Goal: Task Accomplishment & Management: Use online tool/utility

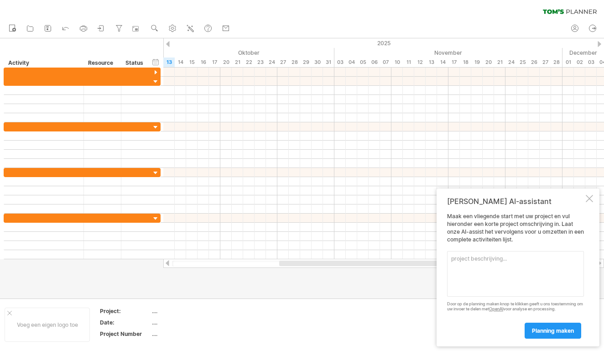
drag, startPoint x: 587, startPoint y: 203, endPoint x: 558, endPoint y: 308, distance: 107.8
click at [558, 308] on div "[PERSON_NAME] AI-assistant [PERSON_NAME] een vliegende start met uw project en …" at bounding box center [518, 267] width 163 height 158
click at [480, 272] on textarea at bounding box center [515, 274] width 137 height 46
click at [295, 259] on div at bounding box center [383, 263] width 441 height 9
drag, startPoint x: 295, startPoint y: 265, endPoint x: 209, endPoint y: 271, distance: 86.4
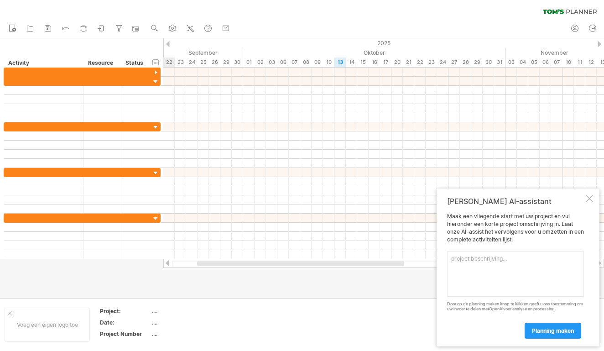
click at [208, 271] on div "Probeert verbinding te maken met [DOMAIN_NAME] Opnieuw verbonden 0% wissen filt…" at bounding box center [302, 175] width 604 height 351
drag, startPoint x: 209, startPoint y: 271, endPoint x: 168, endPoint y: 269, distance: 40.2
click at [168, 269] on div at bounding box center [302, 168] width 604 height 260
drag, startPoint x: 273, startPoint y: 265, endPoint x: 167, endPoint y: 264, distance: 106.3
click at [167, 264] on div at bounding box center [383, 263] width 441 height 9
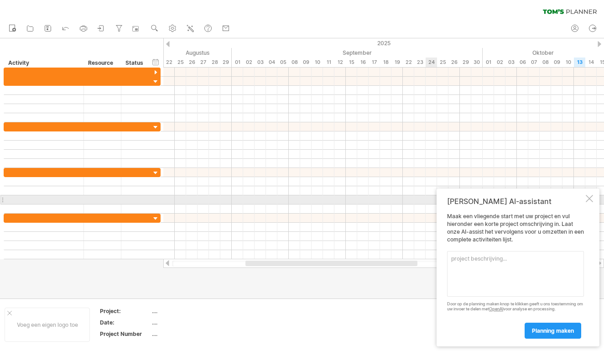
click at [592, 202] on div at bounding box center [589, 198] width 7 height 7
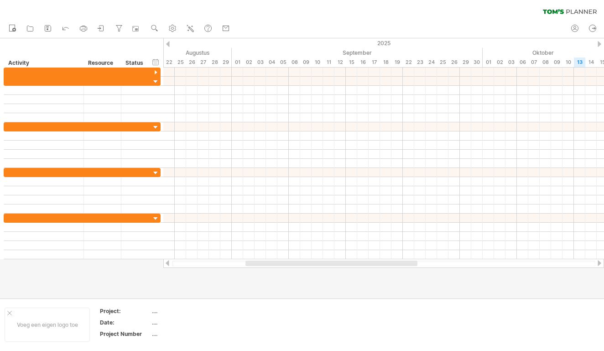
drag, startPoint x: 397, startPoint y: 267, endPoint x: 365, endPoint y: 293, distance: 41.2
click at [368, 294] on div "Probeert verbinding te maken met [DOMAIN_NAME] Opnieuw verbonden 0% wissen filt…" at bounding box center [302, 175] width 604 height 351
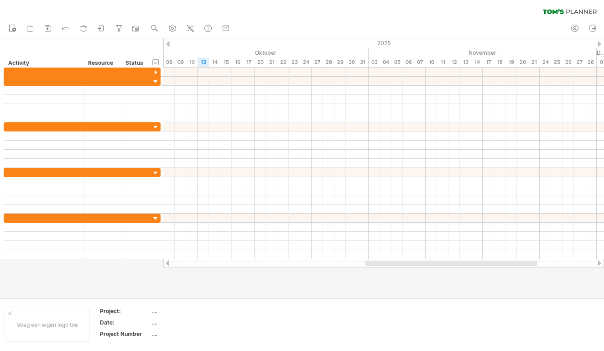
drag, startPoint x: 357, startPoint y: 264, endPoint x: 479, endPoint y: 261, distance: 121.9
click at [479, 261] on div at bounding box center [451, 263] width 172 height 5
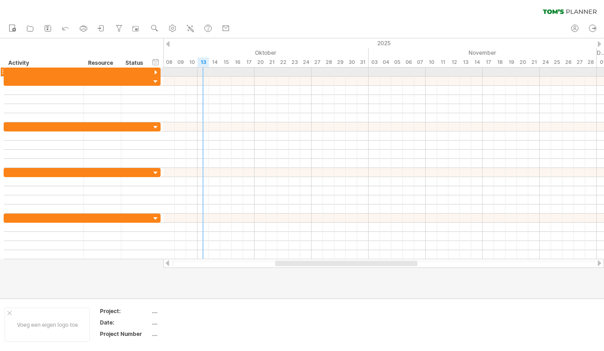
click at [205, 71] on div at bounding box center [383, 72] width 441 height 9
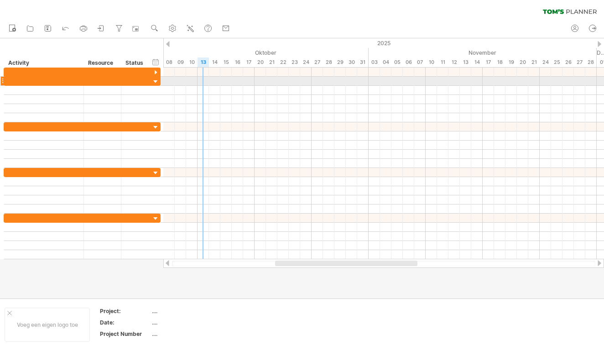
click at [205, 80] on div at bounding box center [383, 81] width 441 height 9
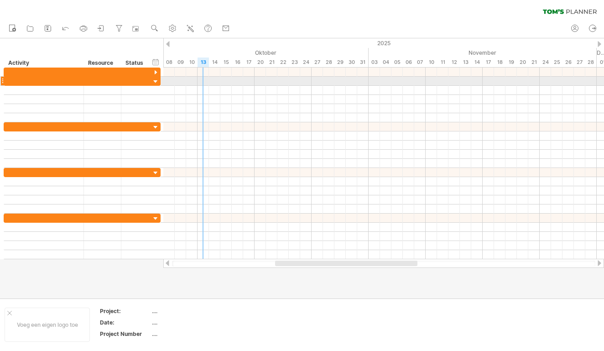
click at [205, 80] on div at bounding box center [383, 81] width 441 height 9
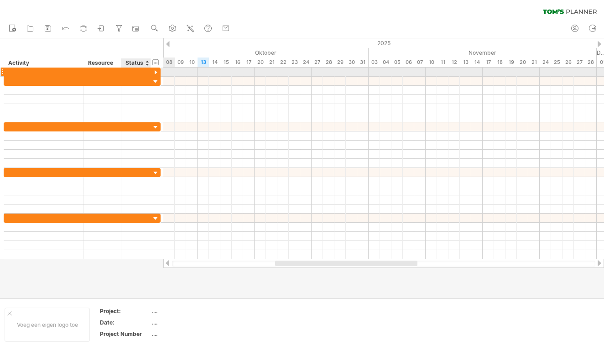
click at [157, 72] on div at bounding box center [155, 72] width 9 height 9
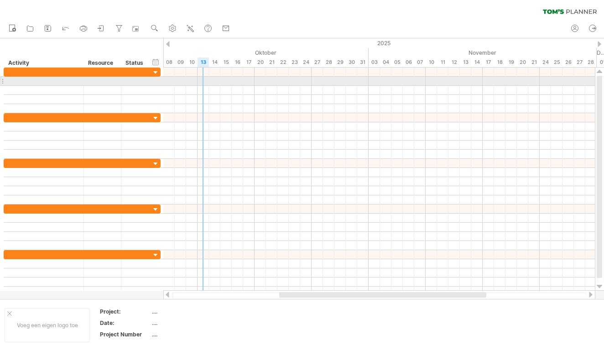
click at [205, 81] on div at bounding box center [379, 81] width 432 height 9
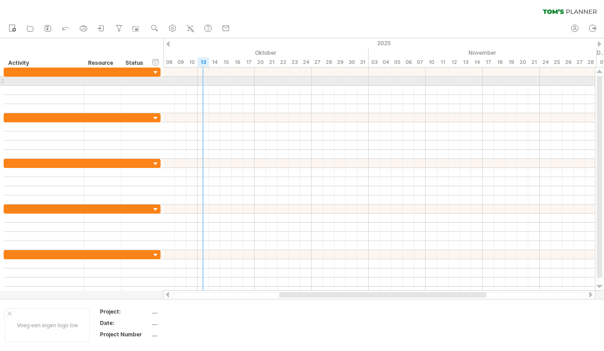
click at [205, 81] on div at bounding box center [379, 81] width 432 height 9
click at [204, 81] on div at bounding box center [379, 81] width 432 height 9
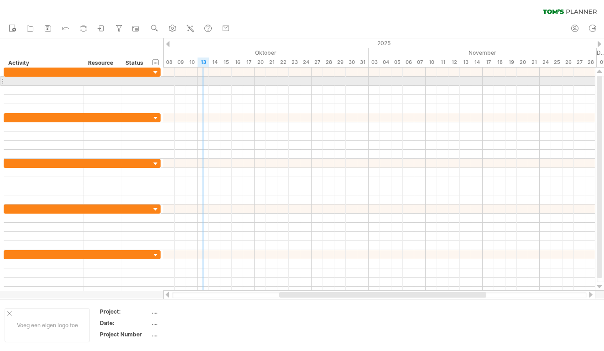
click at [205, 83] on div at bounding box center [379, 81] width 432 height 9
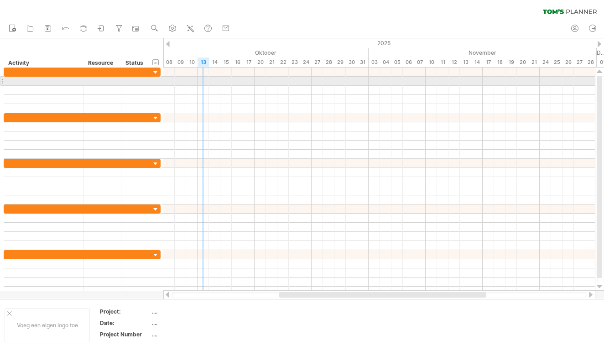
click at [205, 83] on div at bounding box center [379, 81] width 432 height 9
click at [201, 81] on div at bounding box center [379, 81] width 432 height 9
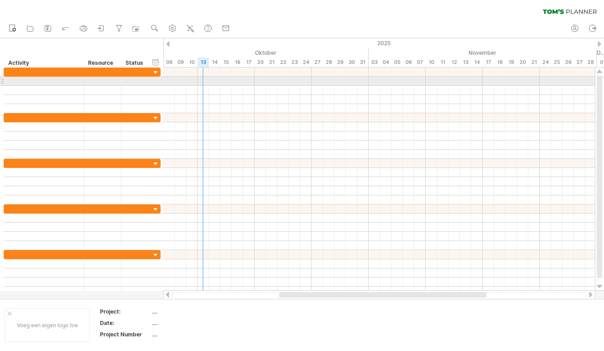
click at [201, 81] on div at bounding box center [379, 81] width 432 height 9
click at [211, 83] on div at bounding box center [379, 81] width 432 height 9
click at [212, 80] on div at bounding box center [379, 81] width 432 height 9
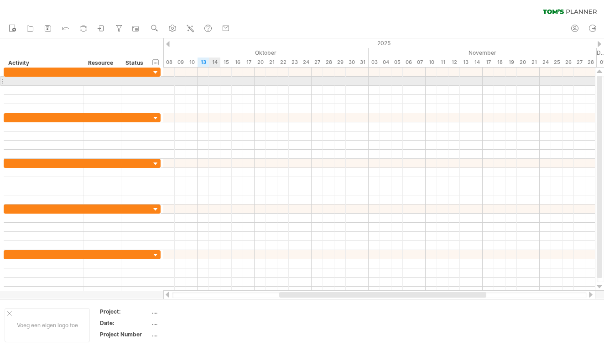
click at [212, 80] on div at bounding box center [379, 81] width 432 height 9
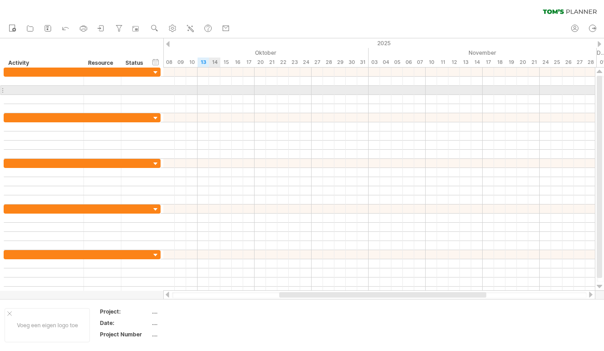
click at [217, 90] on div at bounding box center [379, 90] width 432 height 9
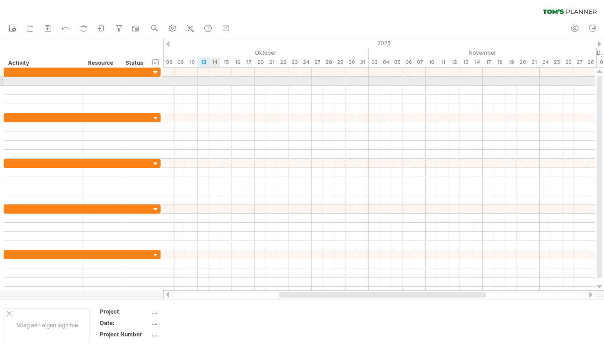
click at [218, 80] on div at bounding box center [379, 81] width 432 height 9
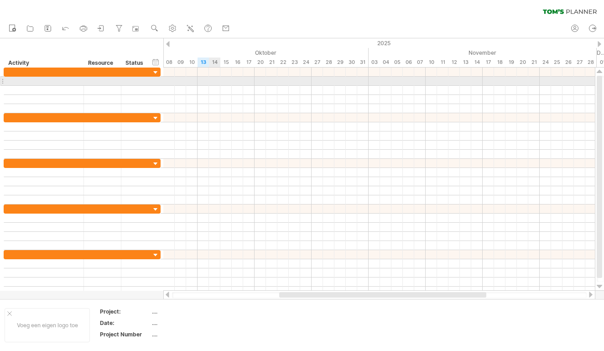
click at [218, 80] on div at bounding box center [379, 81] width 432 height 9
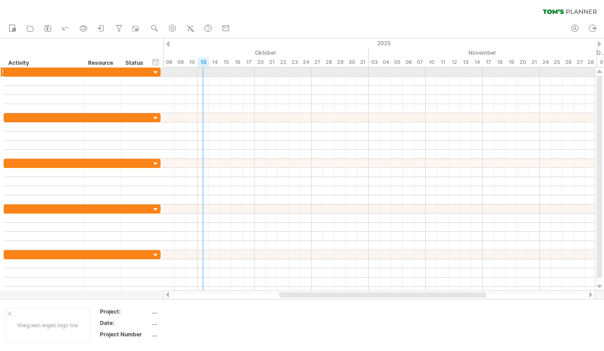
click at [206, 74] on div at bounding box center [379, 72] width 432 height 9
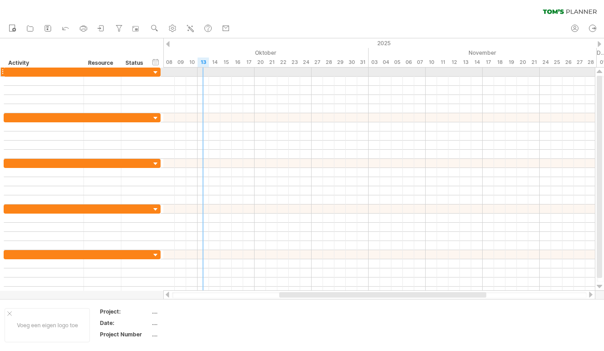
click at [206, 74] on div at bounding box center [379, 72] width 432 height 9
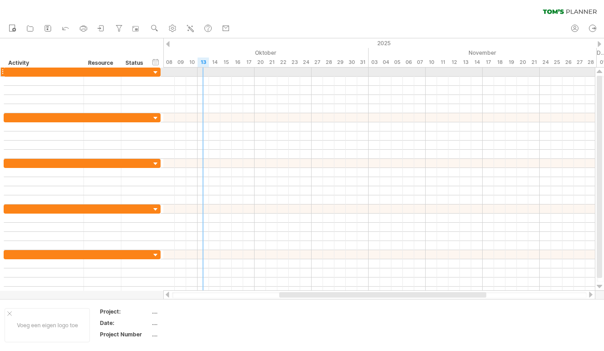
click at [204, 73] on div at bounding box center [379, 72] width 432 height 9
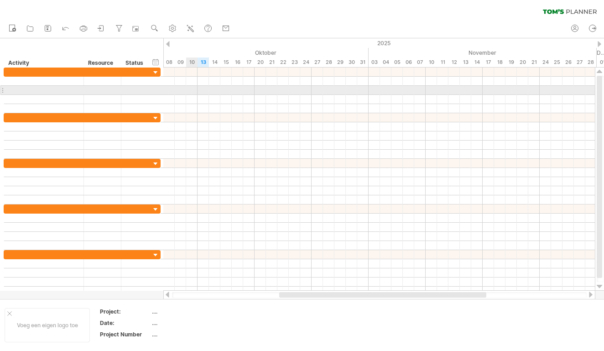
click at [197, 93] on div at bounding box center [379, 90] width 432 height 9
click at [205, 89] on div at bounding box center [379, 90] width 432 height 9
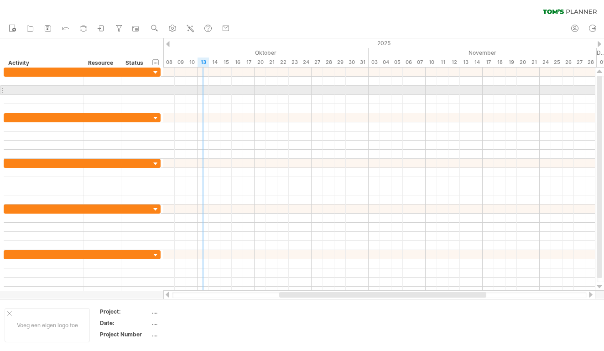
click at [205, 89] on div at bounding box center [379, 90] width 432 height 9
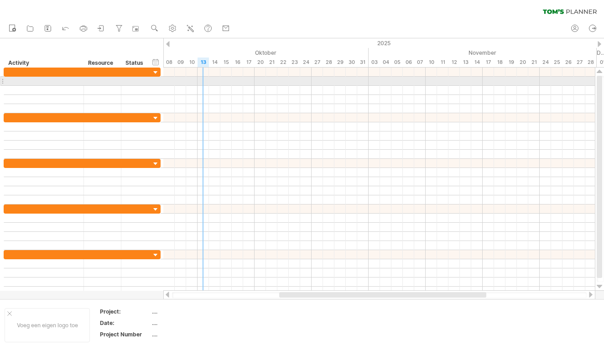
click at [201, 77] on div at bounding box center [379, 81] width 432 height 9
click at [201, 83] on div at bounding box center [379, 81] width 432 height 9
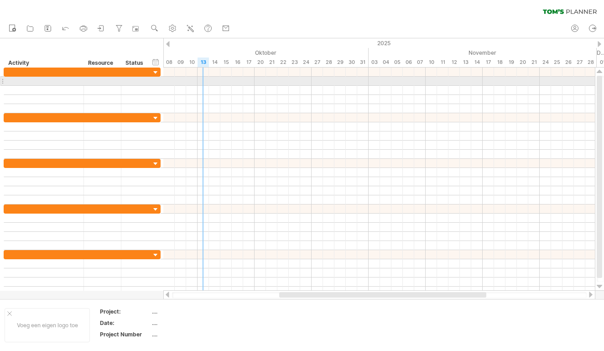
click at [201, 83] on div at bounding box center [379, 81] width 432 height 9
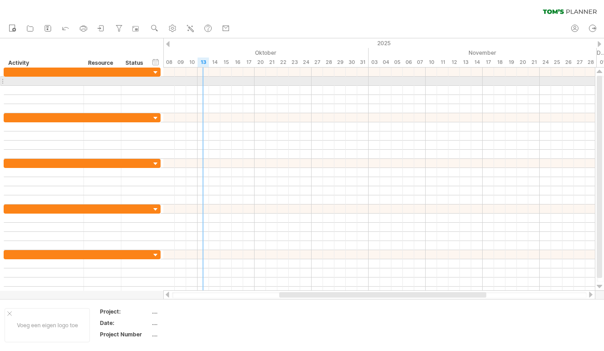
click at [201, 83] on div at bounding box center [379, 81] width 432 height 9
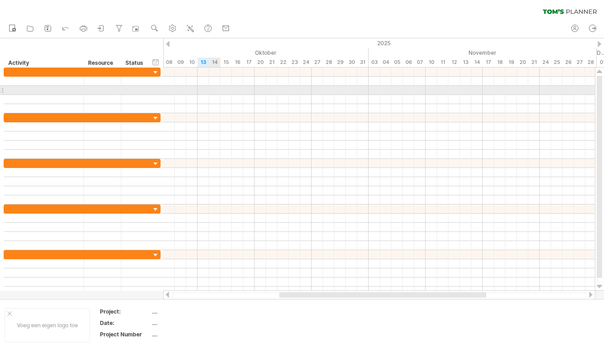
click at [210, 92] on div at bounding box center [379, 90] width 432 height 9
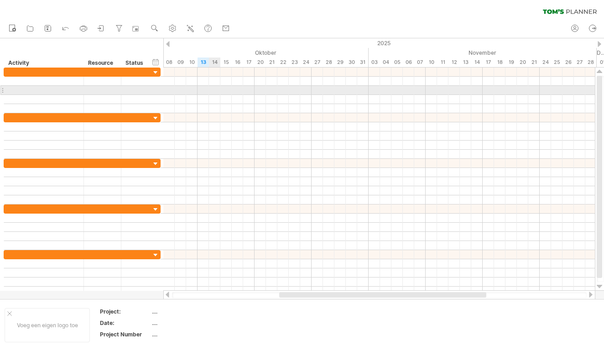
click at [210, 92] on div at bounding box center [379, 90] width 432 height 9
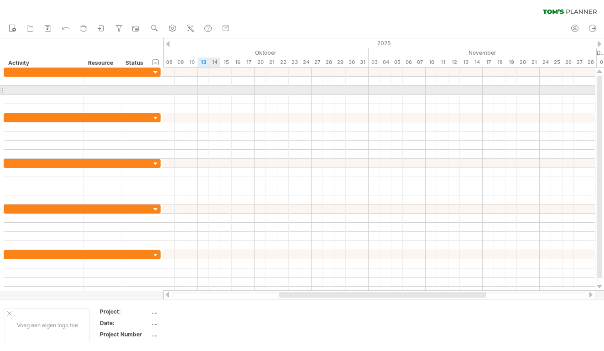
click at [210, 92] on div at bounding box center [379, 90] width 432 height 9
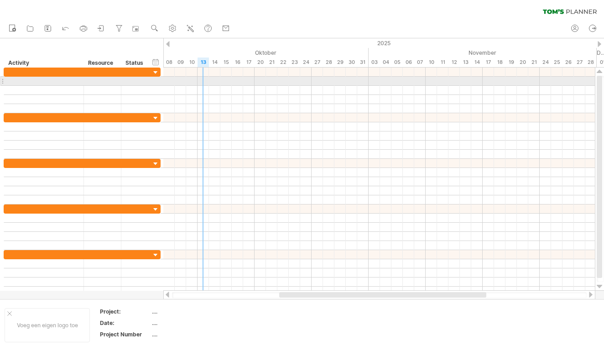
click at [206, 80] on div at bounding box center [379, 81] width 432 height 9
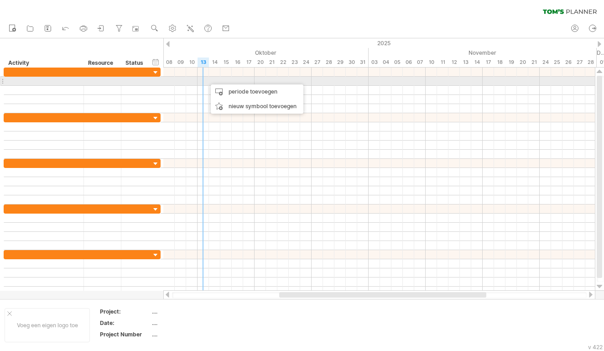
click at [206, 80] on div at bounding box center [379, 81] width 432 height 9
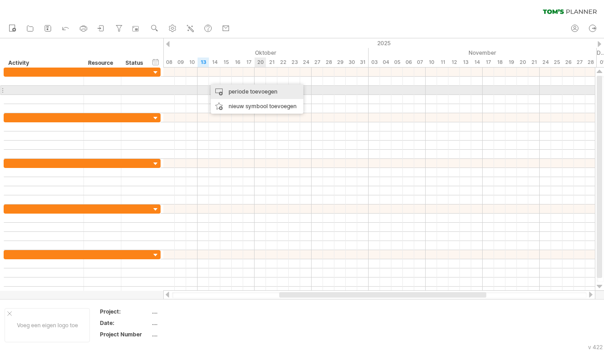
click at [258, 90] on div "periode toevoegen" at bounding box center [257, 91] width 93 height 15
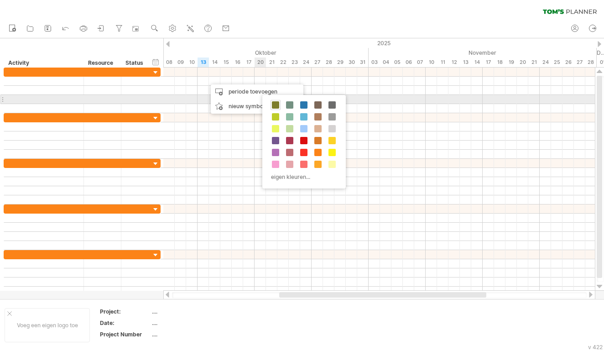
click at [274, 104] on span at bounding box center [275, 104] width 7 height 7
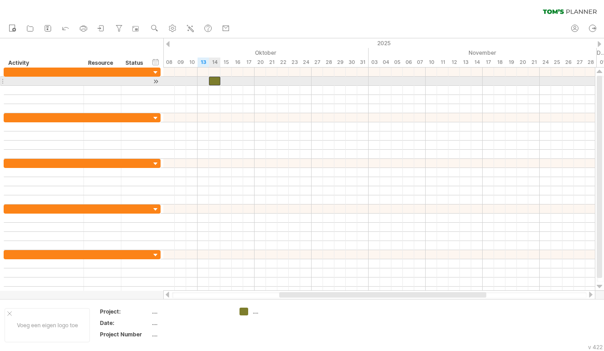
click at [214, 79] on div at bounding box center [214, 81] width 11 height 9
drag, startPoint x: 219, startPoint y: 81, endPoint x: 212, endPoint y: 82, distance: 7.4
click at [212, 82] on div at bounding box center [212, 81] width 6 height 9
click at [213, 81] on span at bounding box center [215, 81] width 4 height 9
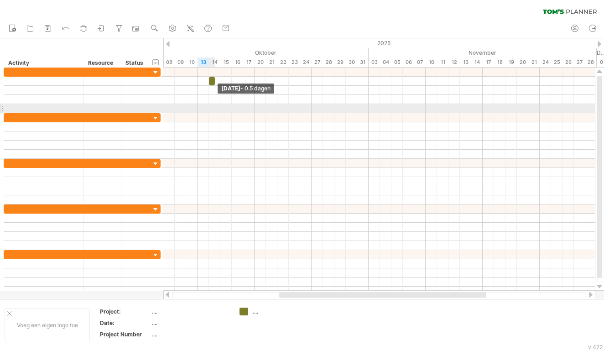
drag, startPoint x: 213, startPoint y: 80, endPoint x: 214, endPoint y: 88, distance: 7.9
click at [214, 88] on div "[DATE] - 0.5 dagen [DATE]" at bounding box center [379, 179] width 432 height 223
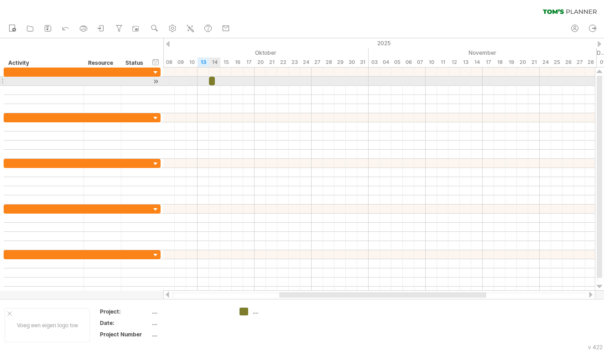
click at [211, 84] on div at bounding box center [212, 81] width 6 height 9
click at [220, 81] on div at bounding box center [379, 81] width 432 height 9
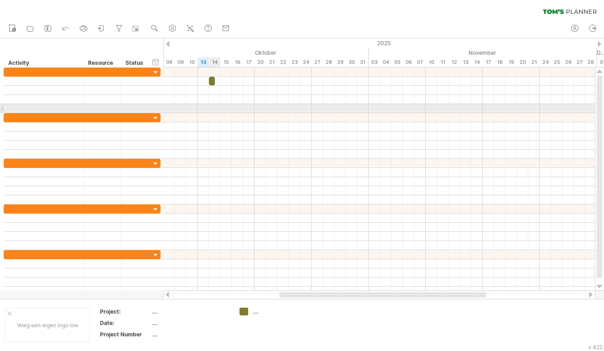
click at [208, 116] on div at bounding box center [379, 117] width 432 height 9
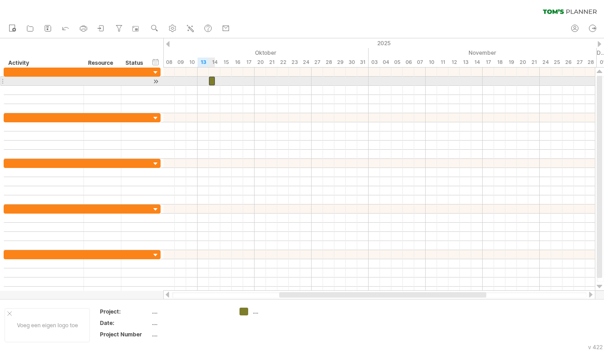
click at [212, 79] on div at bounding box center [212, 81] width 6 height 9
click at [212, 81] on div at bounding box center [212, 81] width 6 height 9
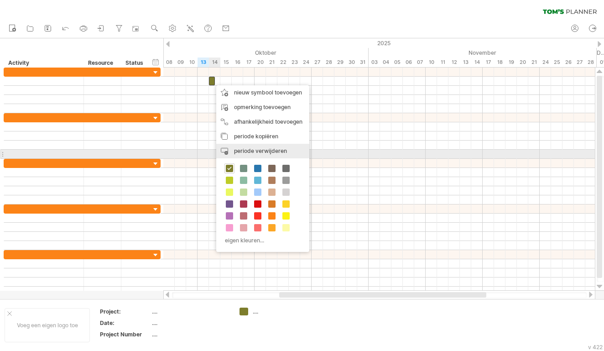
click at [248, 151] on span "periode verwijderen" at bounding box center [260, 150] width 53 height 7
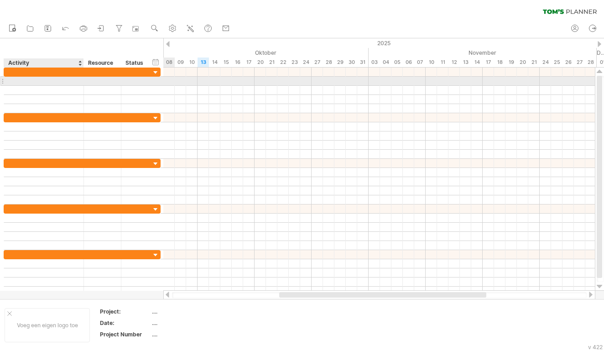
click at [84, 83] on div at bounding box center [102, 81] width 37 height 9
click at [68, 83] on div at bounding box center [44, 81] width 70 height 9
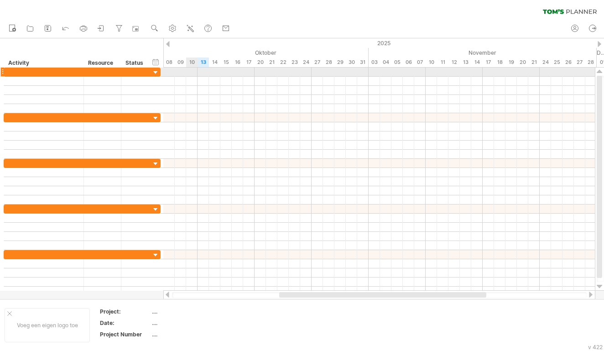
click at [191, 71] on div at bounding box center [379, 72] width 432 height 9
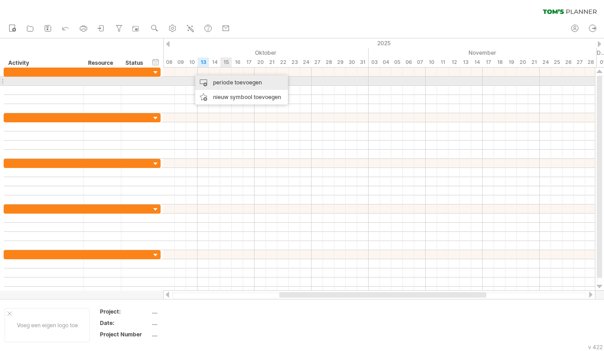
click at [224, 82] on div "periode toevoegen" at bounding box center [241, 82] width 93 height 15
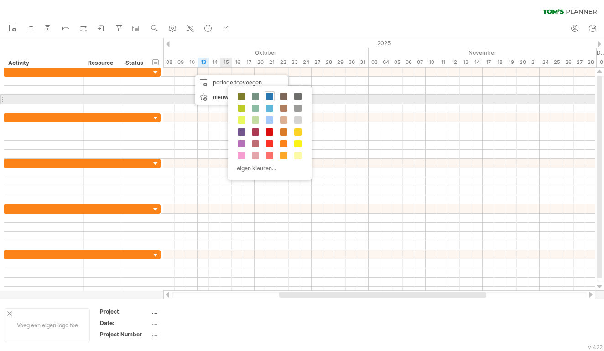
click at [270, 98] on span at bounding box center [269, 96] width 7 height 7
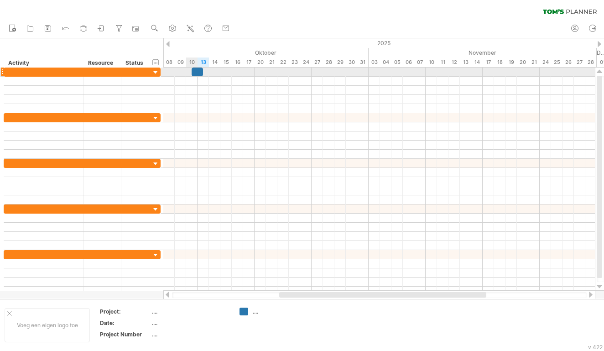
click at [196, 68] on div at bounding box center [197, 72] width 11 height 9
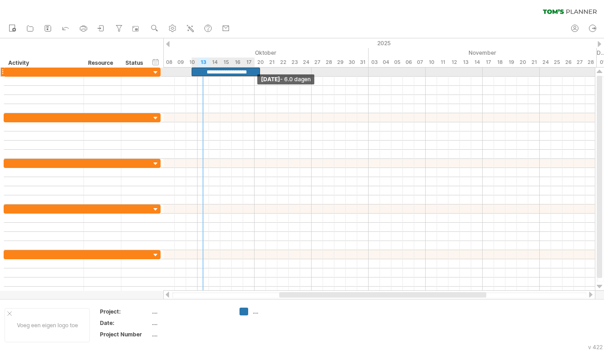
drag, startPoint x: 201, startPoint y: 72, endPoint x: 255, endPoint y: 69, distance: 53.9
click at [258, 69] on span at bounding box center [260, 72] width 4 height 9
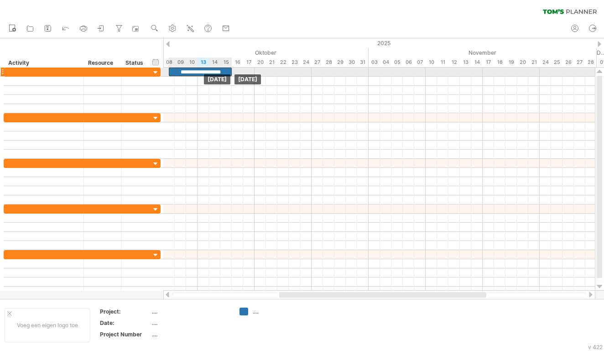
drag, startPoint x: 239, startPoint y: 72, endPoint x: 216, endPoint y: 72, distance: 22.8
click at [216, 72] on div "**********" at bounding box center [200, 72] width 63 height 9
click at [207, 73] on div "**********" at bounding box center [200, 72] width 63 height 9
click at [219, 73] on div "**********" at bounding box center [200, 72] width 63 height 9
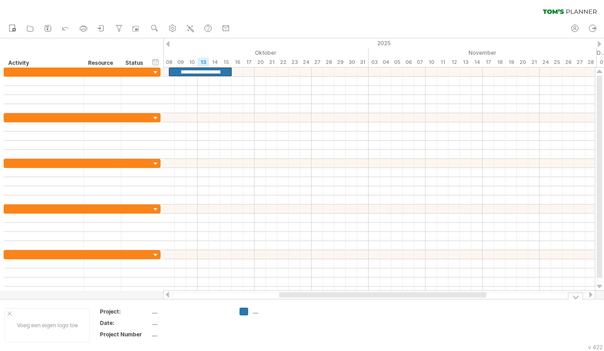
click at [256, 313] on div "...." at bounding box center [278, 312] width 50 height 8
click at [153, 308] on div "...." at bounding box center [190, 312] width 77 height 8
click at [178, 334] on div "...." at bounding box center [190, 334] width 77 height 8
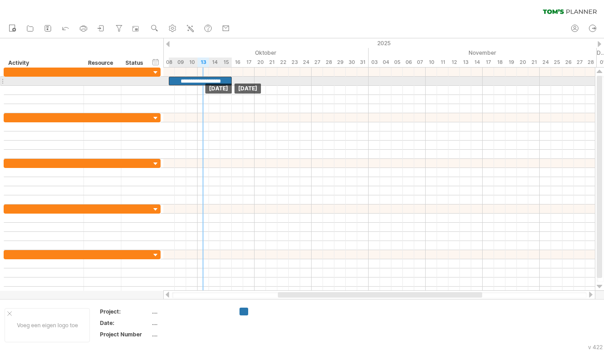
drag, startPoint x: 198, startPoint y: 69, endPoint x: 198, endPoint y: 82, distance: 13.2
click at [204, 82] on div "**********" at bounding box center [200, 81] width 63 height 9
click at [226, 81] on div "**********" at bounding box center [200, 81] width 63 height 9
click at [231, 82] on span at bounding box center [232, 81] width 4 height 9
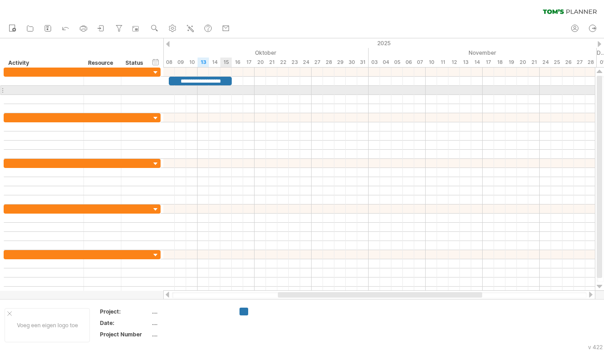
click at [229, 89] on div at bounding box center [379, 90] width 432 height 9
